Goal: Share content

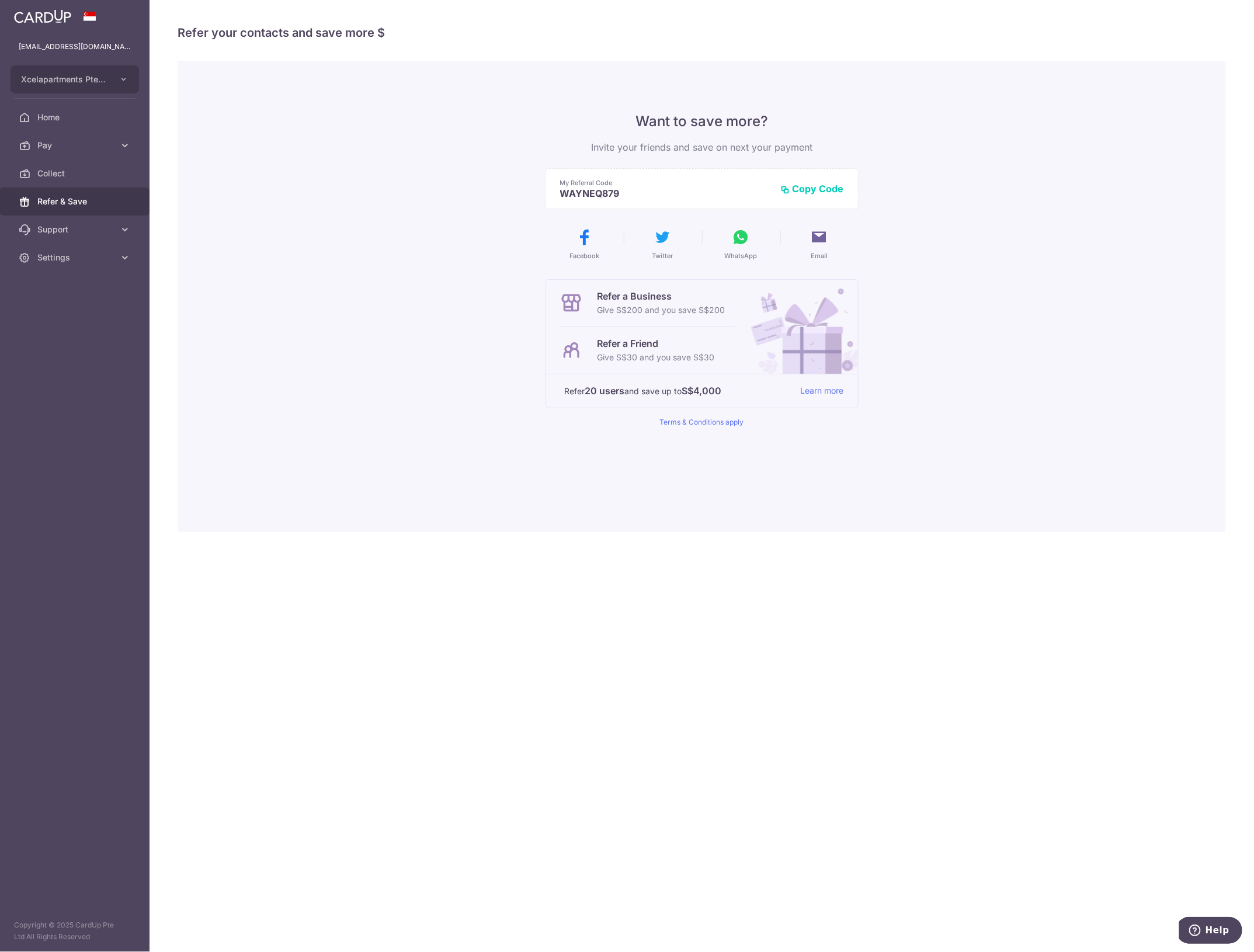
click at [714, 357] on p "Give S$30 and you save S$30" at bounding box center [656, 357] width 118 height 14
click at [619, 345] on p "Refer a Friend" at bounding box center [656, 343] width 118 height 14
click at [743, 244] on icon at bounding box center [741, 237] width 19 height 19
click at [445, 177] on div "Want to save more? Invite your friends and save on next your payment My Referra…" at bounding box center [701, 296] width 1048 height 472
click at [97, 255] on span "Settings" at bounding box center [76, 258] width 77 height 12
